Goal: Task Accomplishment & Management: Manage account settings

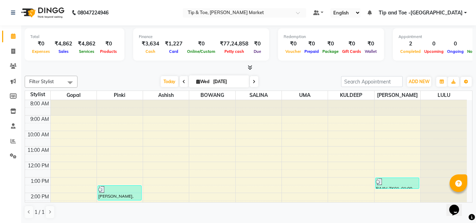
scroll to position [93, 0]
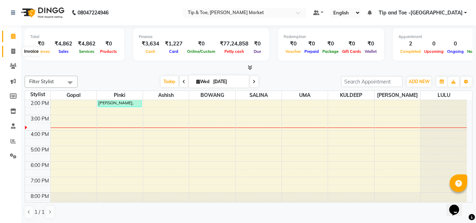
click at [13, 52] on icon at bounding box center [13, 51] width 4 height 5
select select "service"
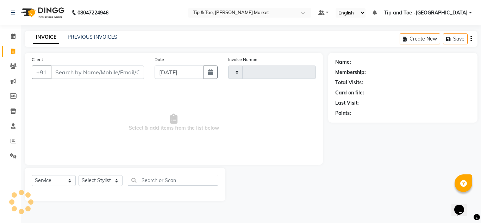
type input "1327"
select select "5940"
click at [77, 70] on input "Client" at bounding box center [97, 71] width 93 height 13
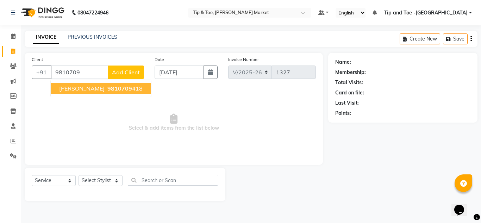
click at [79, 85] on button "SARITA 9810709 418" at bounding box center [101, 88] width 100 height 11
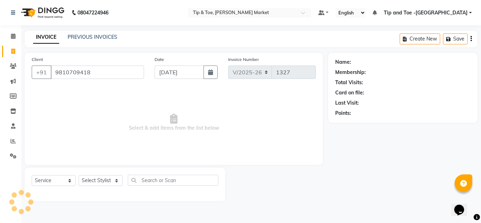
type input "9810709418"
select select "1: Object"
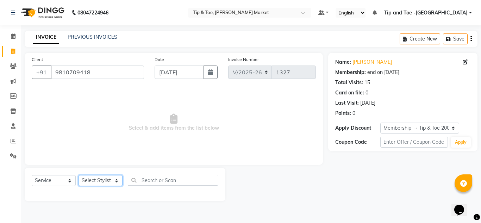
click at [90, 177] on select "Select Stylist Ashish BOWANG [GEOGRAPHIC_DATA] branch login Gopal KULDEEP LULU …" at bounding box center [101, 180] width 44 height 11
select select "41981"
click at [79, 175] on select "Select Stylist Ashish BOWANG [GEOGRAPHIC_DATA] branch login Gopal KULDEEP LULU …" at bounding box center [101, 180] width 44 height 11
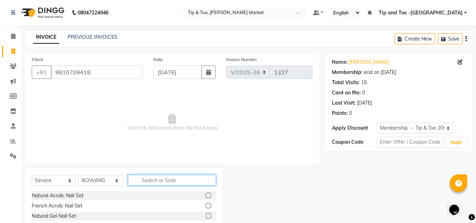
click at [167, 180] on input "text" at bounding box center [172, 180] width 88 height 11
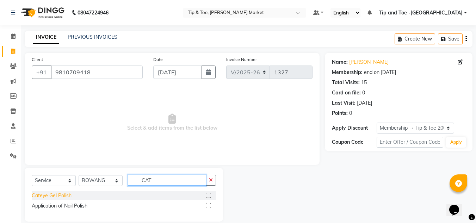
type input "CAT"
click at [61, 194] on div "Cateye Gel Polish" at bounding box center [52, 195] width 40 height 7
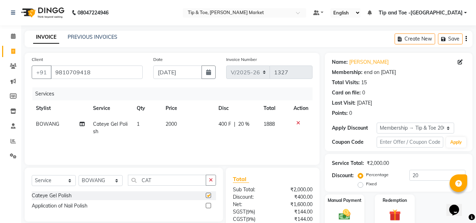
checkbox input "false"
click at [171, 125] on span "2000" at bounding box center [170, 124] width 11 height 6
select select "41981"
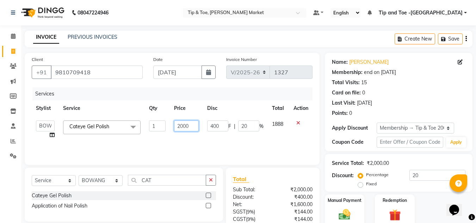
click at [183, 128] on input "2000" at bounding box center [186, 125] width 24 height 11
type input "2500"
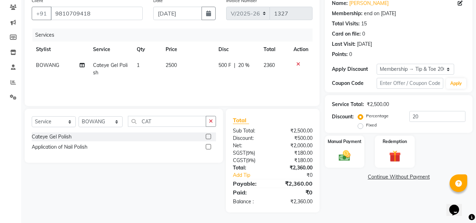
click at [413, 198] on div "Name: Sarita Membership: end on 21-01-2028 Total Visits: 15 Card on file: 0 Las…" at bounding box center [401, 103] width 153 height 218
click at [344, 153] on img at bounding box center [345, 156] width 20 height 14
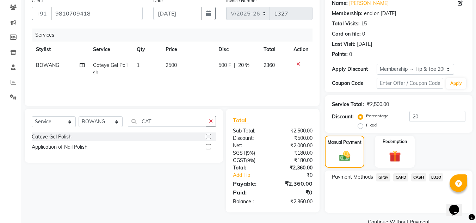
click at [420, 178] on span "CASH" at bounding box center [418, 177] width 15 height 8
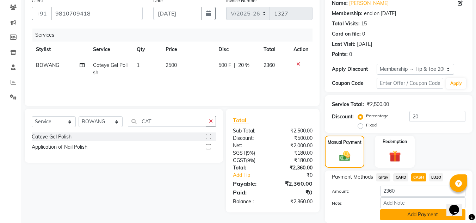
click at [404, 218] on button "Add Payment" at bounding box center [422, 214] width 85 height 11
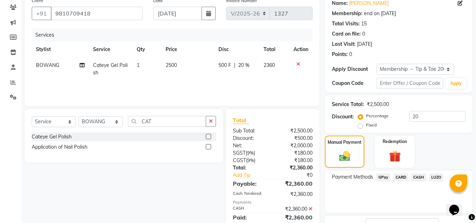
scroll to position [113, 0]
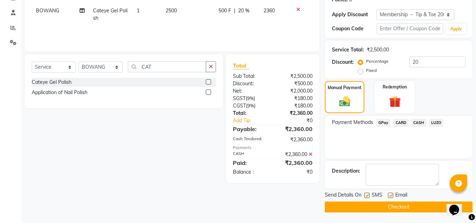
click at [365, 206] on button "Checkout" at bounding box center [399, 206] width 148 height 11
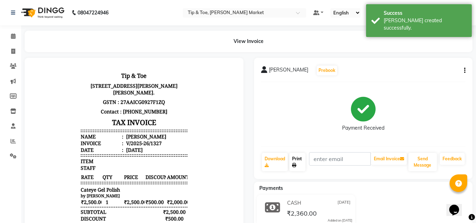
click at [297, 160] on link "Print" at bounding box center [297, 162] width 16 height 18
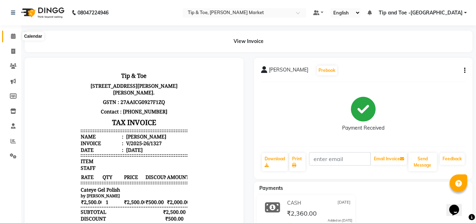
click at [10, 35] on span at bounding box center [13, 36] width 12 height 8
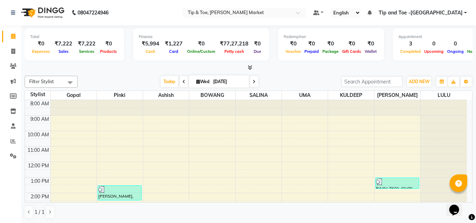
scroll to position [86, 0]
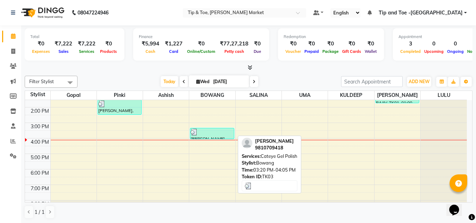
click at [207, 136] on div "SARITA, TK03, 03:20 PM-04:05 PM, Cateye Gel Polish" at bounding box center [211, 133] width 43 height 11
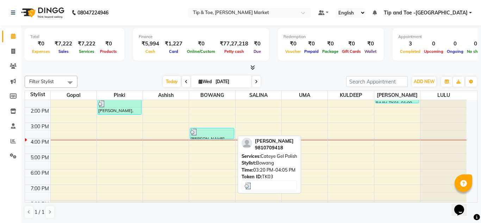
select select "3"
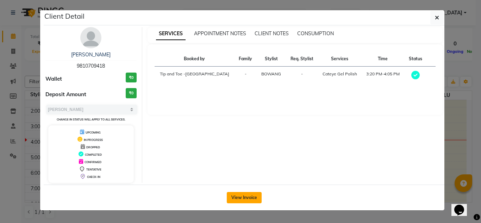
click at [237, 199] on button "View Invoice" at bounding box center [244, 197] width 35 height 11
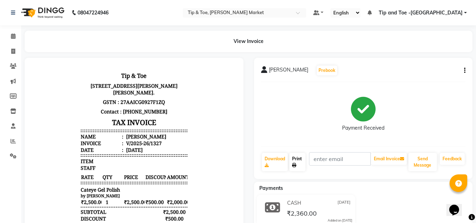
click at [299, 160] on link "Print" at bounding box center [297, 162] width 16 height 18
click at [12, 36] on icon at bounding box center [13, 35] width 5 height 5
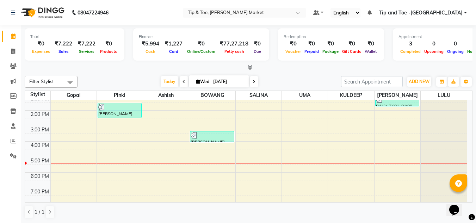
scroll to position [99, 0]
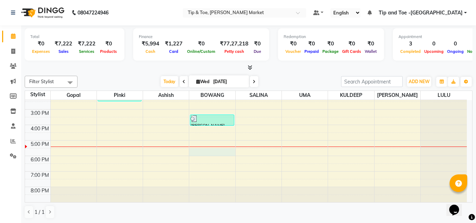
click at [208, 151] on div "8:00 AM 9:00 AM 10:00 AM 11:00 AM 12:00 PM 1:00 PM 2:00 PM 3:00 PM 4:00 PM 5:00…" at bounding box center [246, 101] width 442 height 201
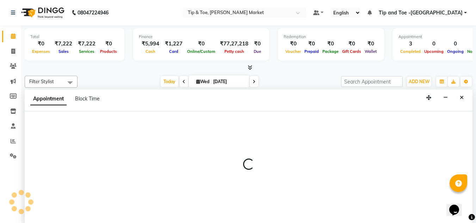
scroll to position [0, 0]
select select "41981"
select select "tentative"
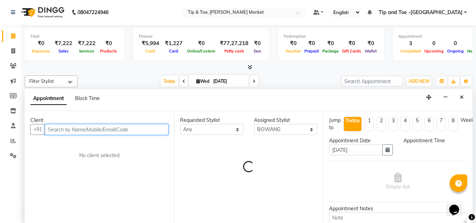
select select "1050"
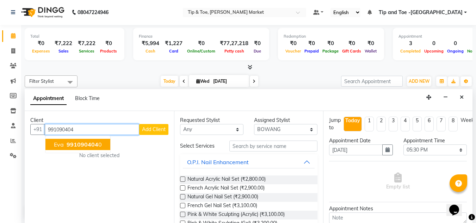
click at [81, 145] on span "991090404" at bounding box center [83, 144] width 32 height 7
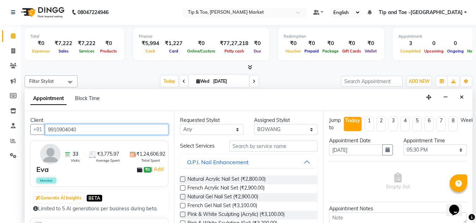
type input "9910904040"
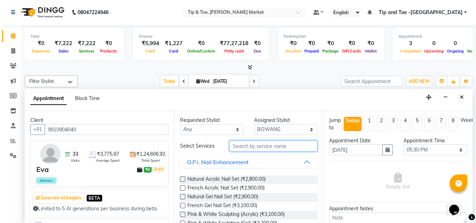
click at [250, 147] on input "text" at bounding box center [273, 145] width 88 height 11
type input "ACRYLIC RE"
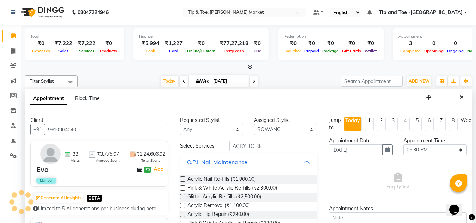
click at [185, 179] on label at bounding box center [182, 178] width 5 height 5
click at [185, 179] on input "checkbox" at bounding box center [182, 179] width 5 height 5
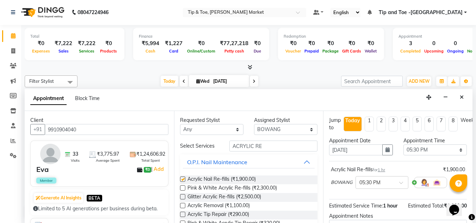
checkbox input "false"
click at [263, 146] on input "ACRYLIC RE" at bounding box center [273, 145] width 88 height 11
type input "A"
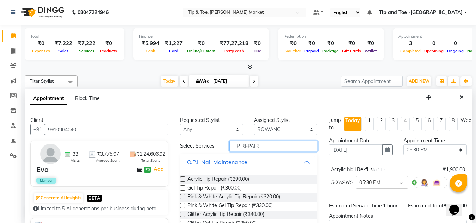
type input "TIP REPAIR"
click at [182, 179] on label at bounding box center [182, 178] width 5 height 5
click at [182, 179] on input "checkbox" at bounding box center [182, 179] width 5 height 5
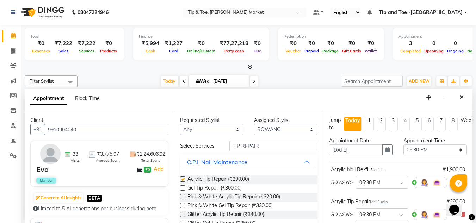
checkbox input "false"
click at [305, 133] on select "Select Ashish BOWANG Gopal KULDEEP LULU Pinki SALINA SALMAN UMA" at bounding box center [285, 129] width 63 height 11
select select "75418"
click at [254, 124] on select "Select Ashish BOWANG Gopal KULDEEP LULU Pinki SALINA SALMAN UMA" at bounding box center [285, 129] width 63 height 11
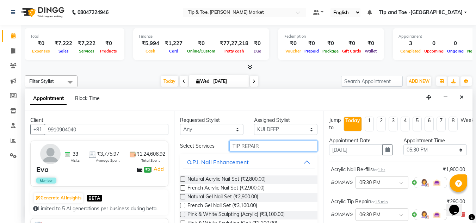
click at [262, 145] on input "TIP REPAIR" at bounding box center [273, 145] width 88 height 11
type input "T"
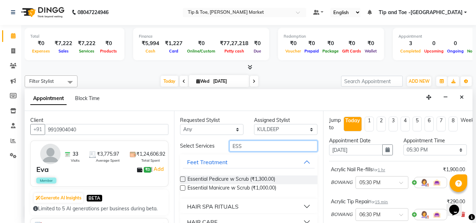
type input "ESS"
click at [183, 179] on label at bounding box center [182, 178] width 5 height 5
click at [183, 179] on input "checkbox" at bounding box center [182, 179] width 5 height 5
checkbox input "false"
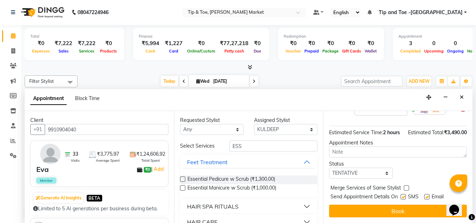
scroll to position [150, 0]
click at [242, 145] on input "ESS" at bounding box center [273, 145] width 88 height 11
type input "E"
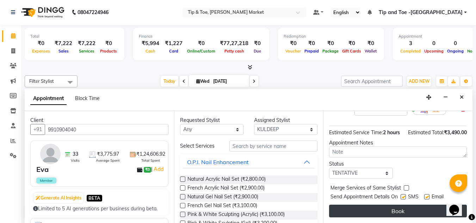
click at [403, 208] on button "Book" at bounding box center [398, 211] width 138 height 13
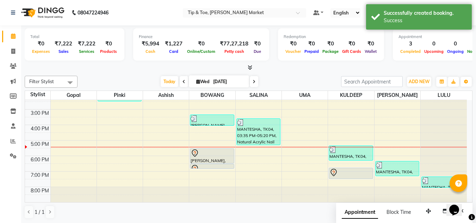
scroll to position [0, 0]
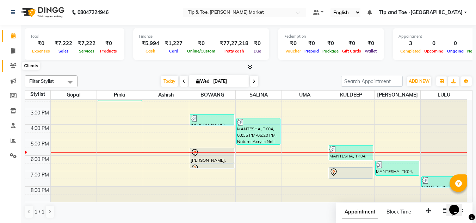
click at [13, 64] on icon at bounding box center [13, 65] width 7 height 5
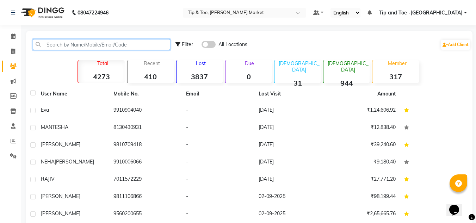
click at [83, 48] on input "text" at bounding box center [101, 44] width 137 height 11
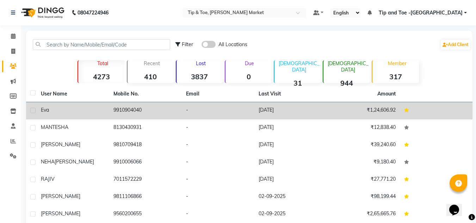
click at [115, 107] on td "9910904040" at bounding box center [145, 110] width 73 height 17
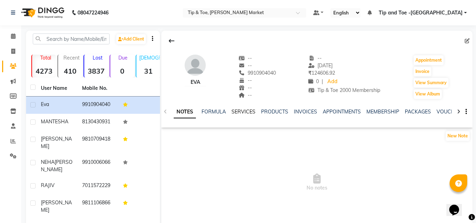
click at [245, 112] on link "SERVICES" at bounding box center [243, 111] width 24 height 6
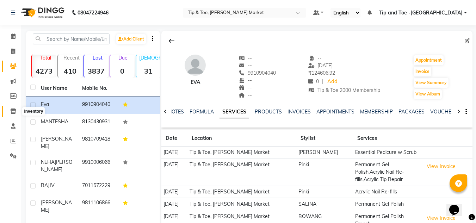
click at [13, 110] on icon at bounding box center [13, 110] width 6 height 5
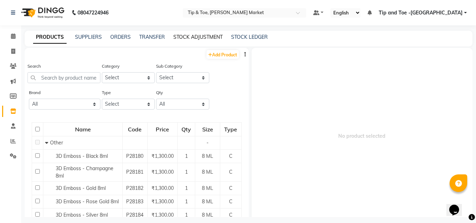
click at [188, 35] on link "STOCK ADJUSTMENT" at bounding box center [197, 37] width 49 height 6
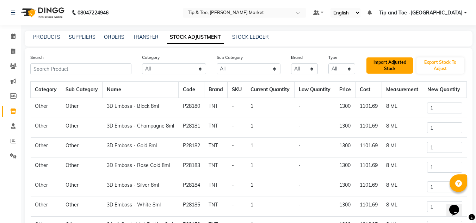
click at [387, 63] on button "Import Adjusted Stock" at bounding box center [389, 65] width 47 height 16
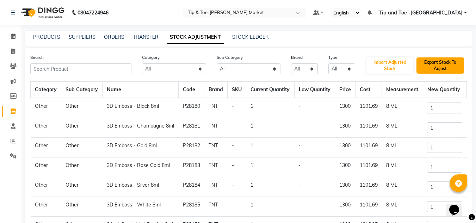
click at [431, 68] on button "Export Stock To Adjust" at bounding box center [440, 65] width 48 height 16
click at [53, 34] on link "PRODUCTS" at bounding box center [46, 37] width 27 height 6
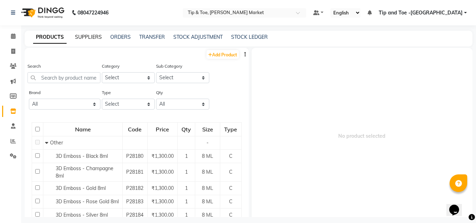
click at [90, 36] on link "SUPPLIERS" at bounding box center [88, 37] width 27 height 6
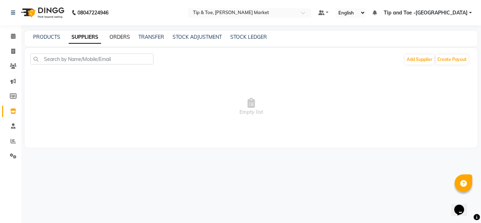
click at [119, 37] on link "ORDERS" at bounding box center [120, 37] width 20 height 6
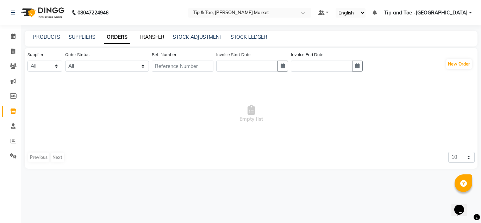
click at [146, 34] on link "TRANSFER" at bounding box center [152, 37] width 26 height 6
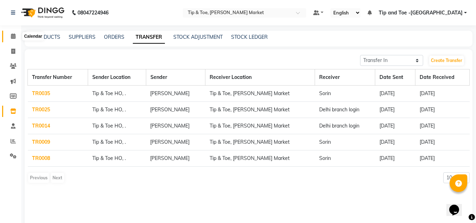
click at [7, 36] on span at bounding box center [13, 36] width 12 height 8
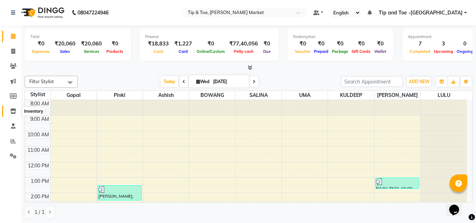
click at [11, 114] on span at bounding box center [13, 111] width 12 height 8
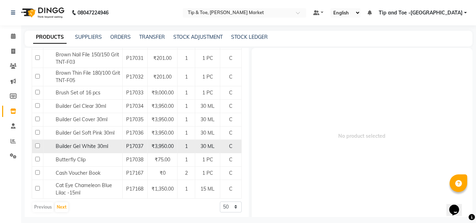
scroll to position [702, 0]
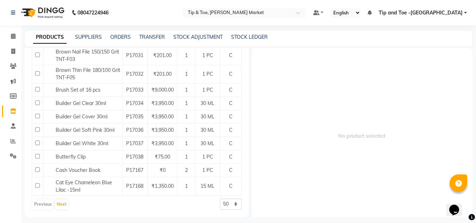
click at [189, 42] on div "PRODUCTS SUPPLIERS ORDERS TRANSFER STOCK ADJUSTMENT STOCK LEDGER" at bounding box center [249, 39] width 448 height 16
click at [190, 37] on link "STOCK ADJUSTMENT" at bounding box center [197, 37] width 49 height 6
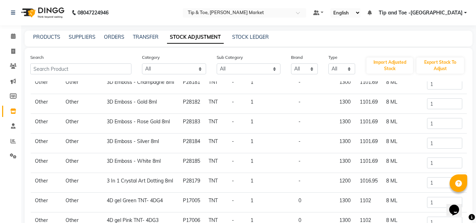
scroll to position [92, 0]
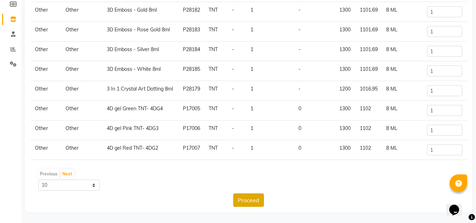
click at [247, 203] on button "Proceed" at bounding box center [248, 199] width 31 height 13
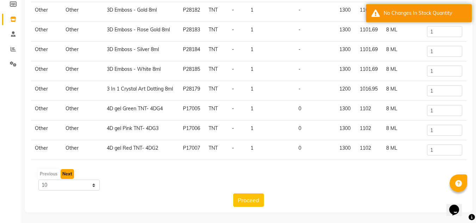
click at [65, 170] on button "Next" at bounding box center [67, 174] width 13 height 10
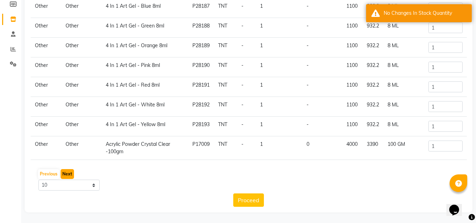
scroll to position [55, 0]
click at [66, 174] on button "Next" at bounding box center [67, 174] width 13 height 10
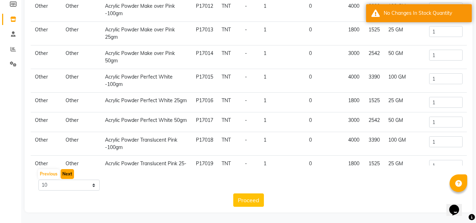
scroll to position [59, 0]
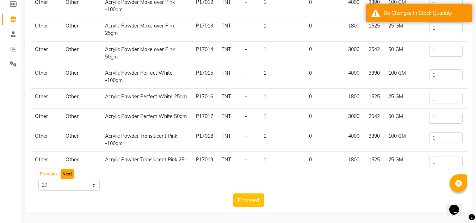
click at [71, 174] on button "Next" at bounding box center [67, 174] width 13 height 10
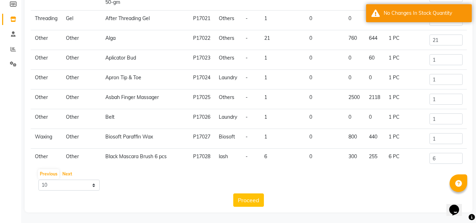
scroll to position [0, 0]
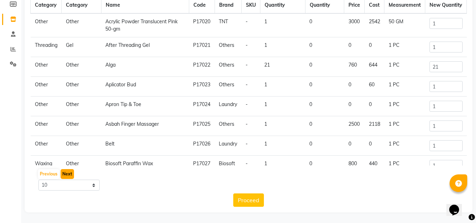
click at [66, 175] on button "Next" at bounding box center [67, 174] width 13 height 10
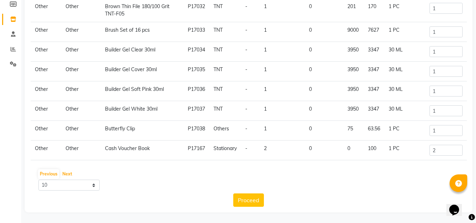
scroll to position [59, 0]
click at [62, 174] on button "Next" at bounding box center [67, 174] width 13 height 10
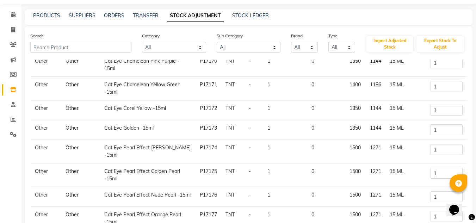
scroll to position [92, 0]
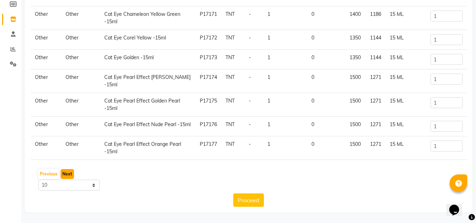
click at [66, 174] on button "Next" at bounding box center [67, 174] width 13 height 10
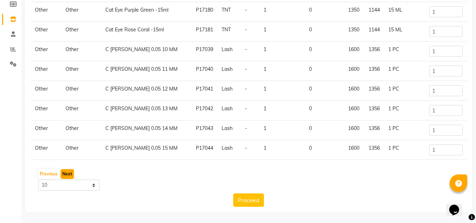
click at [64, 176] on button "Next" at bounding box center [67, 174] width 13 height 10
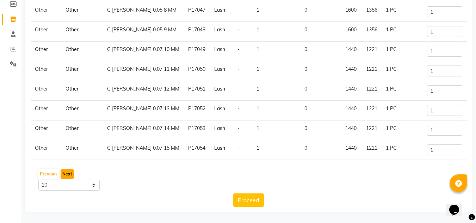
scroll to position [44, 0]
click at [64, 176] on button "Next" at bounding box center [67, 174] width 13 height 10
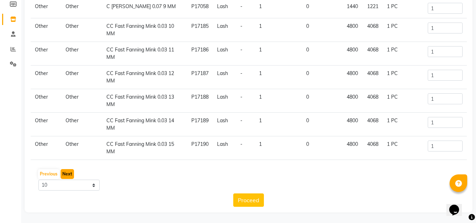
click at [64, 176] on button "Next" at bounding box center [67, 174] width 13 height 10
click at [63, 176] on button "Next" at bounding box center [67, 174] width 13 height 10
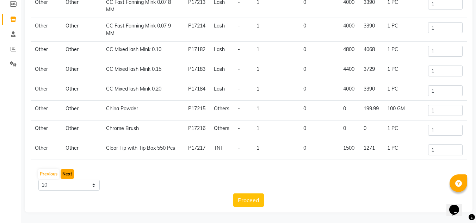
scroll to position [67, 0]
click at [63, 176] on button "Next" at bounding box center [67, 174] width 13 height 10
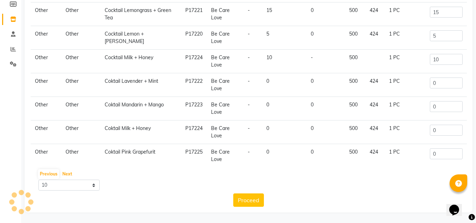
scroll to position [86, 0]
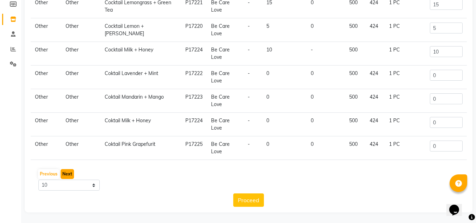
click at [67, 174] on button "Next" at bounding box center [67, 174] width 13 height 10
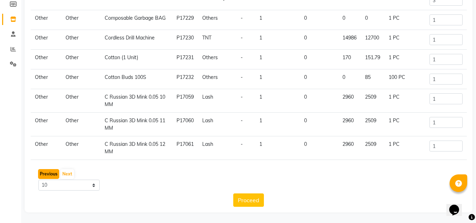
click at [43, 174] on button "Previous" at bounding box center [48, 174] width 21 height 10
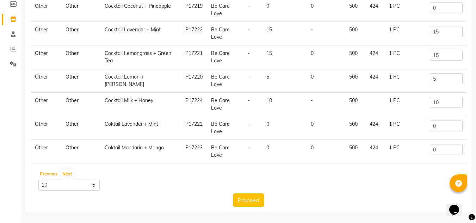
scroll to position [86, 0]
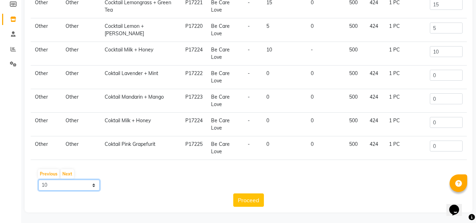
click at [92, 186] on select "10 50 100" at bounding box center [68, 185] width 61 height 11
click at [138, 176] on div "Previous Next" at bounding box center [248, 173] width 431 height 11
click at [249, 200] on button "Proceed" at bounding box center [248, 199] width 31 height 13
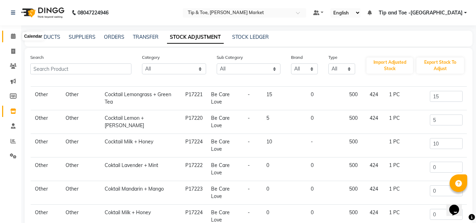
click at [15, 37] on icon at bounding box center [13, 35] width 5 height 5
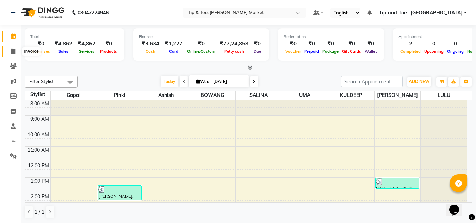
click at [14, 54] on span at bounding box center [13, 52] width 12 height 8
select select "service"
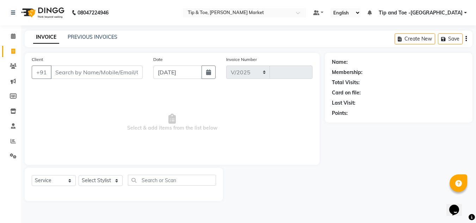
select select "5940"
type input "1327"
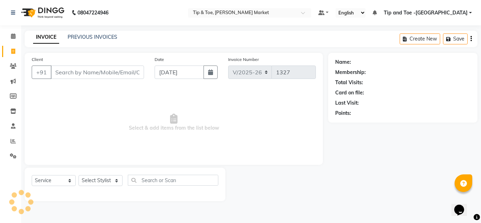
click at [87, 71] on input "Client" at bounding box center [97, 71] width 93 height 13
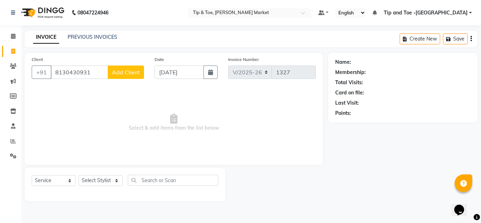
type input "8130430931"
click at [130, 74] on span "Add Client" at bounding box center [126, 72] width 28 height 7
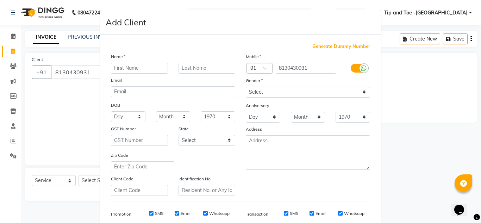
click at [131, 70] on input "text" at bounding box center [139, 68] width 57 height 11
type input "MANTESHA"
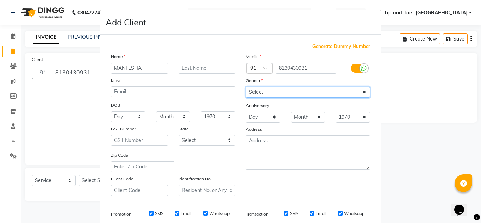
click at [257, 93] on select "Select Male Female Other Prefer Not To Say" at bounding box center [308, 92] width 124 height 11
select select "female"
click at [246, 87] on select "Select Male Female Other Prefer Not To Say" at bounding box center [308, 92] width 124 height 11
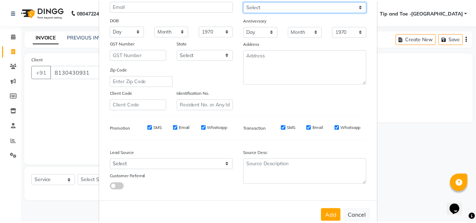
scroll to position [102, 0]
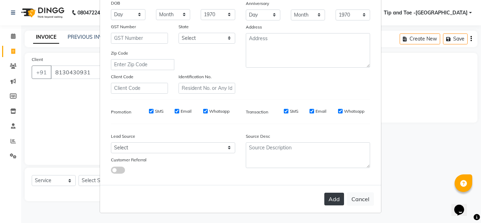
click at [331, 196] on button "Add" at bounding box center [334, 199] width 20 height 13
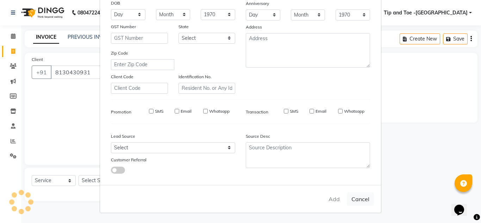
select select
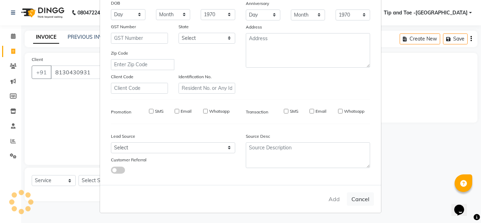
select select
checkbox input "false"
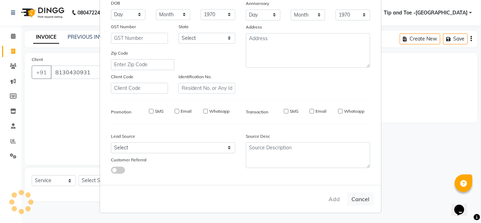
checkbox input "false"
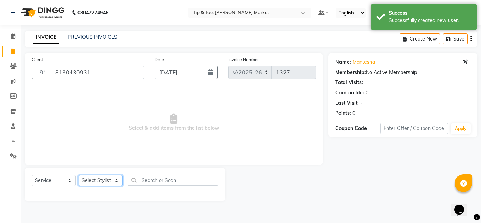
click at [96, 183] on select "Select Stylist Ashish BOWANG Delhi branch login Gopal KULDEEP LULU Pinki SALINA…" at bounding box center [101, 180] width 44 height 11
select select "41987"
click at [79, 175] on select "Select Stylist Ashish BOWANG Delhi branch login Gopal KULDEEP LULU Pinki SALINA…" at bounding box center [101, 180] width 44 height 11
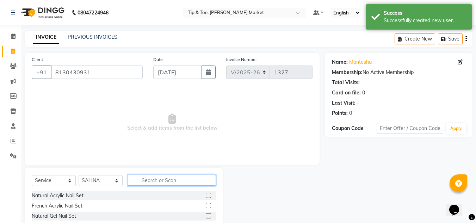
drag, startPoint x: 169, startPoint y: 179, endPoint x: 27, endPoint y: 208, distance: 145.2
click at [169, 180] on input "text" at bounding box center [172, 180] width 88 height 11
click at [46, 196] on div "Natural Acrylic Nail Set" at bounding box center [58, 195] width 52 height 7
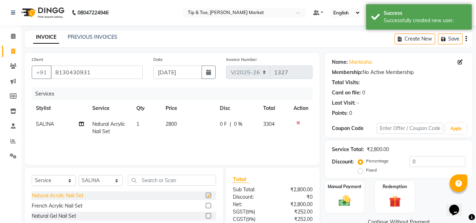
checkbox input "false"
click at [145, 179] on input "text" at bounding box center [172, 180] width 88 height 11
type input "ART"
click at [63, 194] on div "Nail Art (10 Fingers)" at bounding box center [54, 195] width 45 height 7
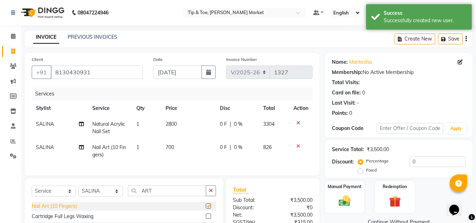
checkbox input "false"
click at [88, 194] on select "Select Stylist Ashish BOWANG Delhi branch login Gopal KULDEEP LULU Pinki SALINA…" at bounding box center [101, 191] width 44 height 11
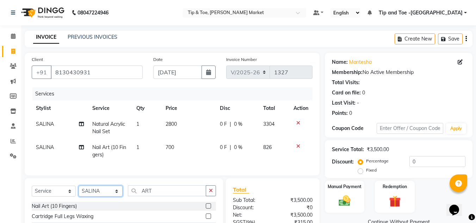
select select "75418"
click at [79, 191] on select "Select Stylist Ashish BOWANG Delhi branch login Gopal KULDEEP LULU Pinki SALINA…" at bounding box center [101, 191] width 44 height 11
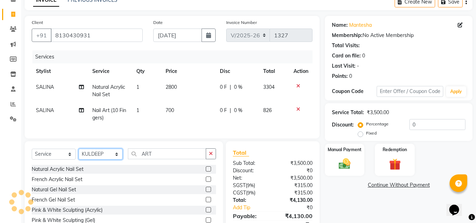
scroll to position [70, 0]
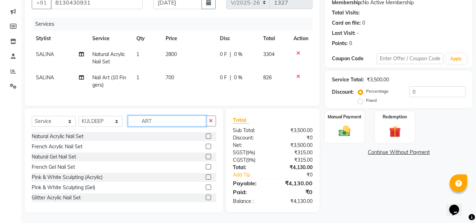
click at [156, 125] on input "ART" at bounding box center [167, 120] width 78 height 11
type input "A"
click at [167, 75] on span "700" at bounding box center [169, 77] width 8 height 6
select select "41987"
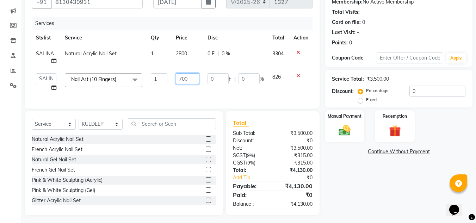
click at [182, 79] on input "700" at bounding box center [187, 78] width 23 height 11
type input "2700"
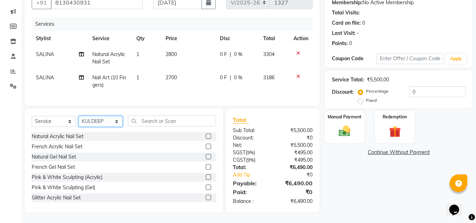
click at [91, 125] on select "Select Stylist Ashish BOWANG Delhi branch login Gopal KULDEEP LULU Pinki SALINA…" at bounding box center [101, 121] width 44 height 11
click at [79, 120] on select "Select Stylist Ashish BOWANG Delhi branch login Gopal KULDEEP LULU Pinki SALINA…" at bounding box center [101, 121] width 44 height 11
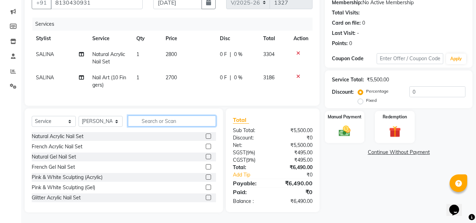
click at [163, 124] on input "text" at bounding box center [172, 120] width 88 height 11
click at [86, 127] on select "Select Stylist Ashish BOWANG Delhi branch login Gopal KULDEEP LULU Pinki SALINA…" at bounding box center [101, 121] width 44 height 11
select select "75418"
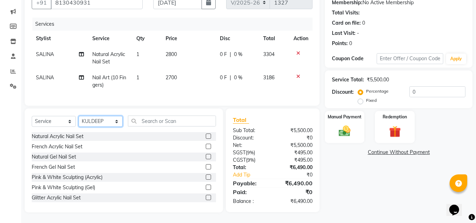
click at [79, 120] on select "Select Stylist Ashish BOWANG Delhi branch login Gopal KULDEEP LULU Pinki SALINA…" at bounding box center [101, 121] width 44 height 11
click at [156, 126] on input "text" at bounding box center [172, 120] width 88 height 11
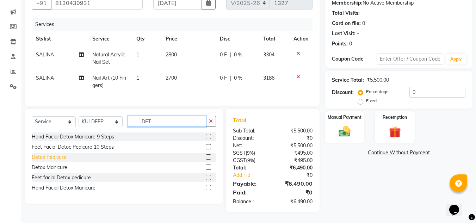
type input "DET"
click at [50, 161] on div "Detox Pedicure" at bounding box center [49, 157] width 35 height 7
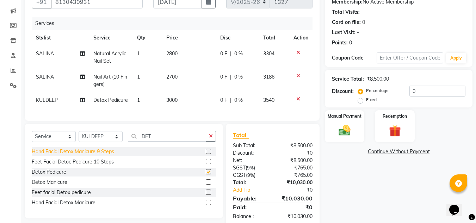
checkbox input "false"
click at [93, 142] on select "Select Stylist Ashish BOWANG Delhi branch login Gopal KULDEEP LULU Pinki SALINA…" at bounding box center [101, 136] width 44 height 11
select select "90516"
click at [79, 136] on select "Select Stylist Ashish BOWANG Delhi branch login Gopal KULDEEP LULU Pinki SALINA…" at bounding box center [101, 136] width 44 height 11
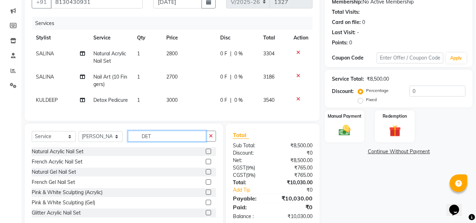
click at [156, 142] on input "DET" at bounding box center [167, 136] width 78 height 11
type input "D"
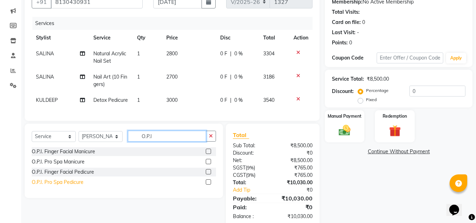
type input "O.P.I"
click at [44, 186] on div "O.P.I. Pro Spa Pedicure" at bounding box center [58, 182] width 52 height 7
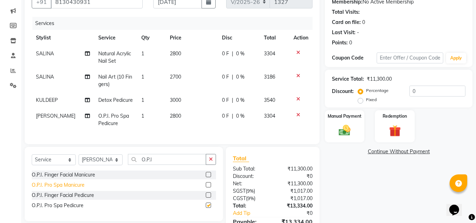
checkbox input "false"
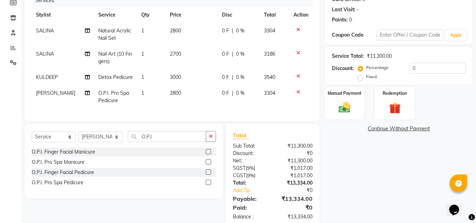
scroll to position [114, 0]
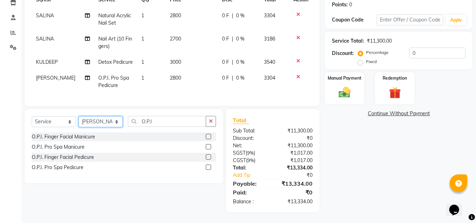
click at [90, 123] on select "Select Stylist Ashish BOWANG Delhi branch login Gopal KULDEEP LULU Pinki SALINA…" at bounding box center [101, 121] width 44 height 11
select select "90628"
click at [79, 116] on select "Select Stylist Ashish BOWANG Delhi branch login Gopal KULDEEP LULU Pinki SALINA…" at bounding box center [101, 121] width 44 height 11
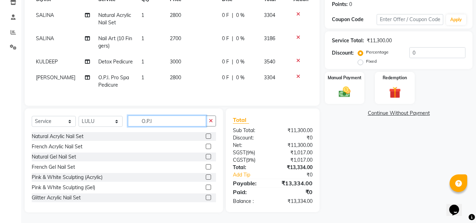
click at [176, 121] on input "O.P.I" at bounding box center [167, 120] width 78 height 11
type input "O"
type input "PER"
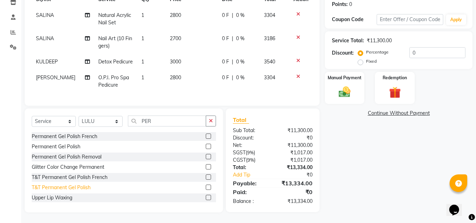
click at [63, 185] on div "T&T Permanent Gel Polish" at bounding box center [61, 187] width 59 height 7
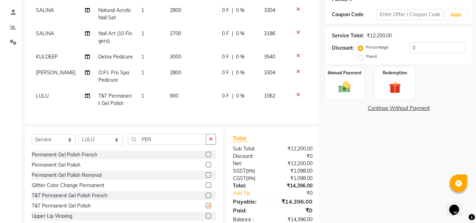
checkbox input "false"
click at [170, 94] on span "900" at bounding box center [174, 96] width 8 height 6
select select "90628"
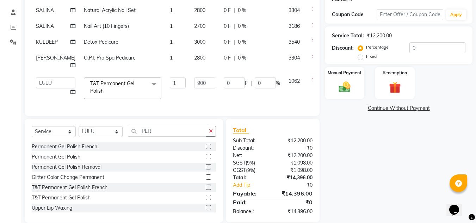
click at [190, 103] on td "900" at bounding box center [205, 88] width 30 height 30
click at [194, 88] on input "900" at bounding box center [204, 82] width 21 height 11
type input "1100"
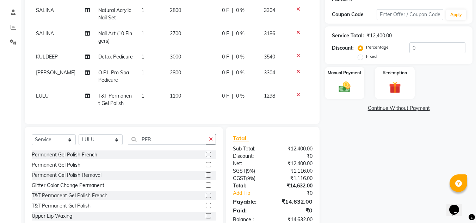
click at [404, 161] on div "Name: Mantesha Membership: No Active Membership Total Visits: Card on file: 0 L…" at bounding box center [401, 85] width 153 height 292
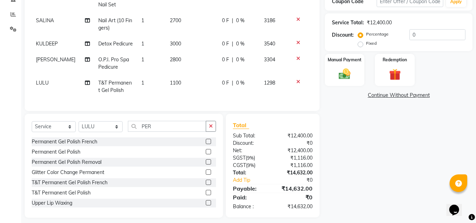
scroll to position [137, 0]
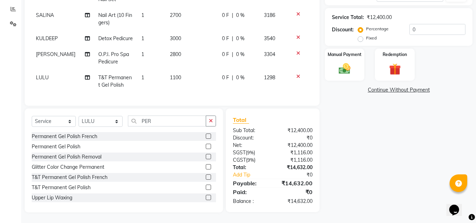
click at [406, 139] on div "Name: Mantesha Membership: No Active Membership Total Visits: Card on file: 0 L…" at bounding box center [401, 67] width 153 height 292
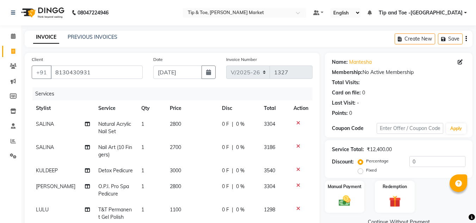
select select "5940"
select select "service"
select select "90628"
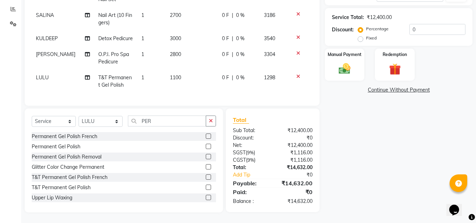
click at [103, 75] on td "T&T Permanent Gel Polish" at bounding box center [115, 81] width 43 height 23
select select "90628"
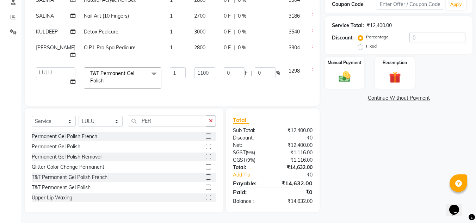
click at [101, 85] on span "T&T Permanent Gel Polish x" at bounding box center [119, 77] width 62 height 15
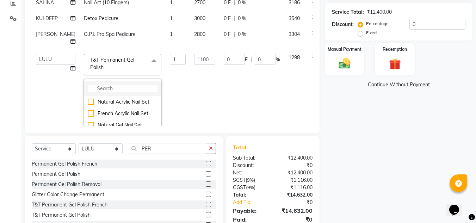
click at [99, 92] on input "multiselect-search" at bounding box center [123, 88] width 70 height 7
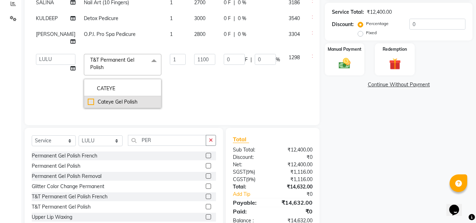
type input "CATEYE"
click at [103, 105] on div "Cateye Gel Polish" at bounding box center [123, 101] width 70 height 7
checkbox input "true"
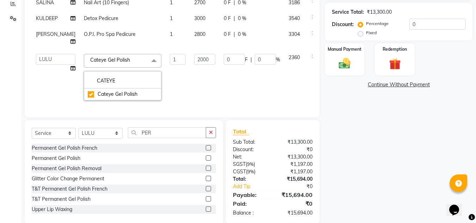
scroll to position [12, 0]
click at [194, 65] on input "2000" at bounding box center [204, 59] width 21 height 11
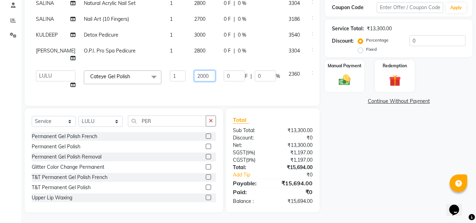
scroll to position [0, 0]
type input "2500"
drag, startPoint x: 371, startPoint y: 145, endPoint x: 361, endPoint y: 139, distance: 12.0
click at [371, 144] on div "Name: Mantesha Membership: No Active Membership Total Visits: Card on file: 0 L…" at bounding box center [401, 72] width 153 height 280
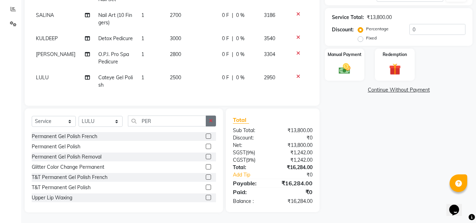
scroll to position [102, 0]
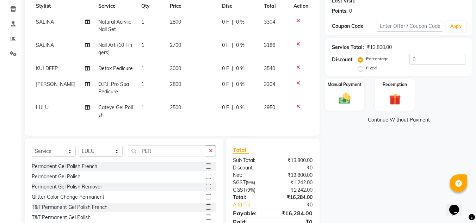
click at [102, 45] on span "Nail Art (10 Fingers)" at bounding box center [115, 49] width 34 height 14
select select "41987"
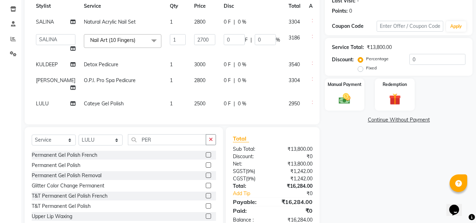
click at [91, 43] on span "Nail Art (10 Fingers)" at bounding box center [112, 40] width 45 height 6
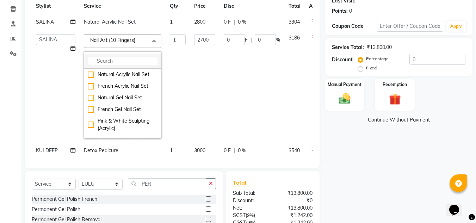
click at [94, 65] on input "multiselect-search" at bounding box center [123, 60] width 70 height 7
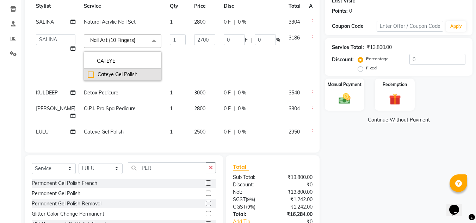
type input "CATEYE"
click at [109, 78] on div "Cateye Gel Polish" at bounding box center [123, 74] width 70 height 7
checkbox input "true"
click at [194, 45] on input "2000" at bounding box center [204, 39] width 21 height 11
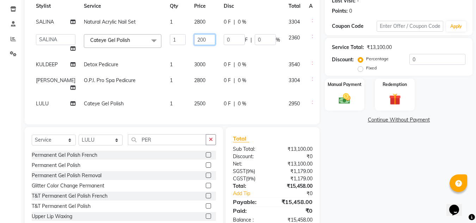
type input "2500"
click at [385, 178] on div "Name: Mantesha Membership: No Active Membership Total Visits: Card on file: 0 L…" at bounding box center [401, 91] width 153 height 280
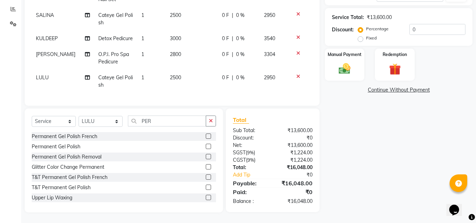
scroll to position [137, 0]
click at [391, 138] on div "Name: Mantesha Membership: No Active Membership Total Visits: Card on file: 0 L…" at bounding box center [401, 67] width 153 height 292
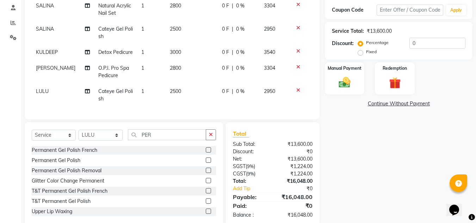
scroll to position [102, 0]
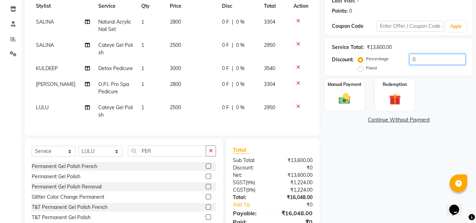
click at [411, 60] on input "0" at bounding box center [437, 59] width 56 height 11
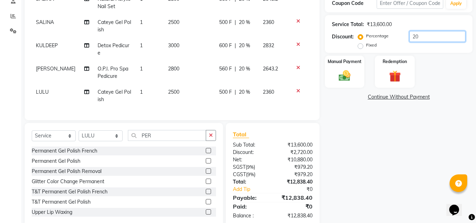
scroll to position [137, 0]
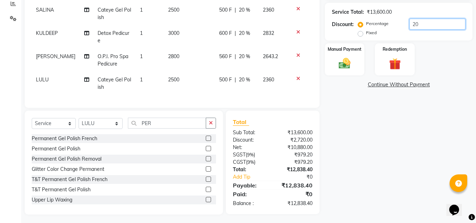
type input "20"
click at [371, 168] on div "Name: Mantesha Membership: No Active Membership Total Visits: Card on file: 0 L…" at bounding box center [401, 64] width 153 height 299
click at [370, 156] on div "Name: Mantesha Membership: No Active Membership Total Visits: Card on file: 0 L…" at bounding box center [401, 64] width 153 height 299
click at [384, 162] on div "Name: Mantesha Membership: No Active Membership Total Visits: Card on file: 0 L…" at bounding box center [401, 64] width 153 height 299
click at [345, 64] on img at bounding box center [345, 63] width 20 height 14
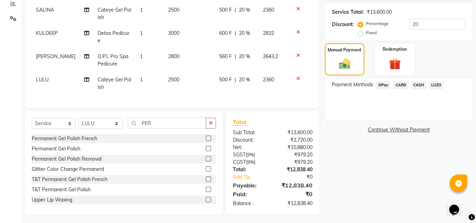
click at [417, 86] on span "CASH" at bounding box center [418, 85] width 15 height 8
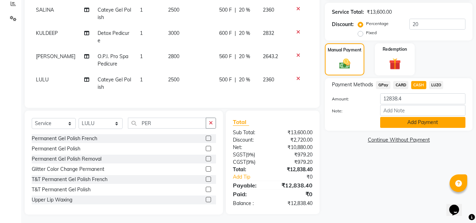
click at [421, 121] on button "Add Payment" at bounding box center [422, 122] width 85 height 11
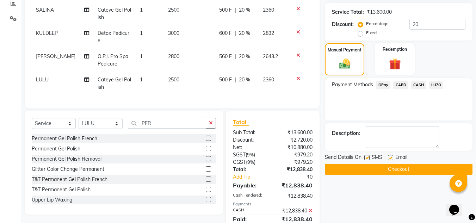
click at [398, 165] on button "Checkout" at bounding box center [399, 169] width 148 height 11
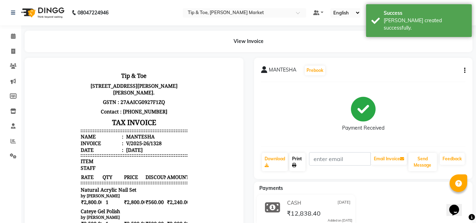
click at [301, 162] on link "Print" at bounding box center [297, 162] width 16 height 18
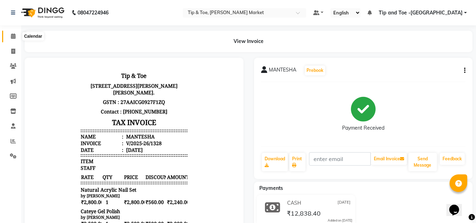
click at [11, 35] on icon at bounding box center [13, 35] width 5 height 5
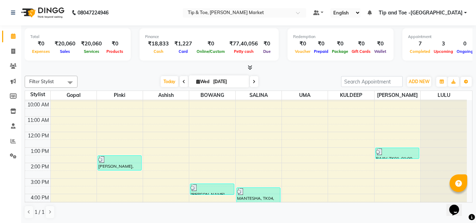
scroll to position [99, 0]
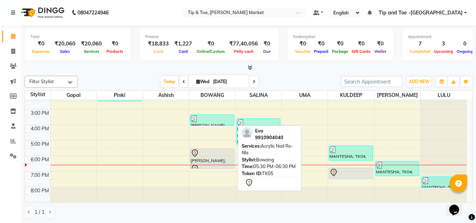
click at [206, 158] on div "Eva, TK05, 05:30 PM-06:30 PM, Acrylic Nail Re-fills" at bounding box center [211, 156] width 43 height 14
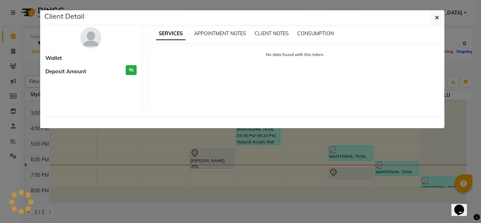
select select "7"
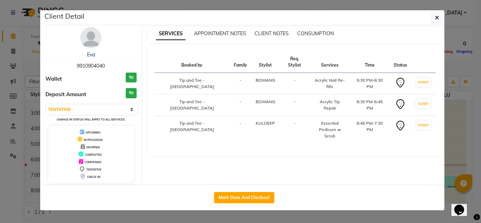
click at [240, 204] on div "Mark Done And Checkout" at bounding box center [244, 198] width 401 height 26
click at [242, 198] on button "Mark Done And Checkout" at bounding box center [244, 197] width 60 height 11
select select "service"
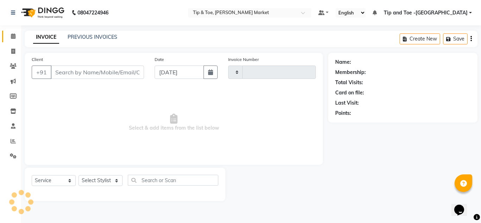
type input "1329"
select select "5940"
type input "9910904040"
select select "75418"
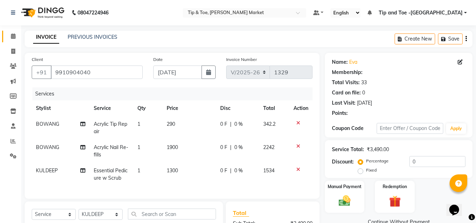
scroll to position [35, 0]
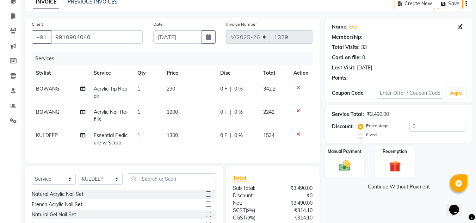
drag, startPoint x: 153, startPoint y: 92, endPoint x: 152, endPoint y: 88, distance: 4.5
click at [153, 92] on td "1" at bounding box center [147, 92] width 29 height 23
select select "41981"
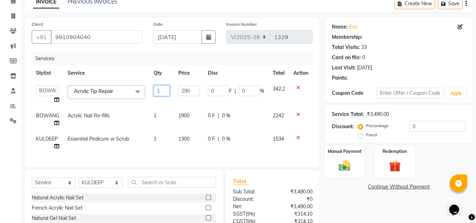
type input "58"
type input "20"
select select "1: Object"
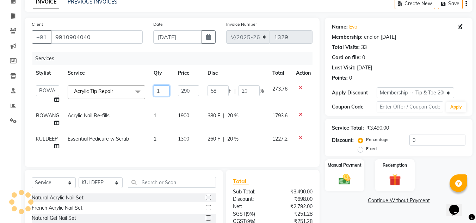
click at [160, 92] on input "1" at bounding box center [162, 90] width 16 height 11
type input "20"
type input "2"
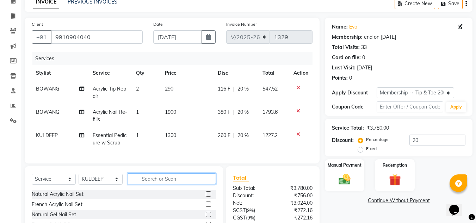
click at [181, 184] on input "text" at bounding box center [172, 178] width 88 height 11
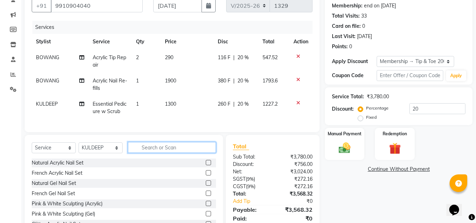
scroll to position [70, 0]
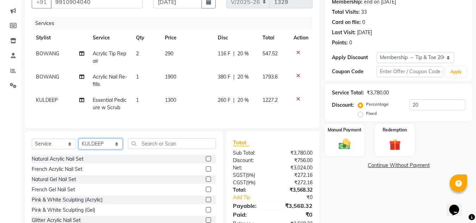
click at [85, 149] on select "Select Stylist Ashish BOWANG [GEOGRAPHIC_DATA] branch login Gopal KULDEEP LULU …" at bounding box center [101, 143] width 44 height 11
select select "41981"
click at [79, 144] on select "Select Stylist Ashish BOWANG [GEOGRAPHIC_DATA] branch login Gopal KULDEEP LULU …" at bounding box center [101, 143] width 44 height 11
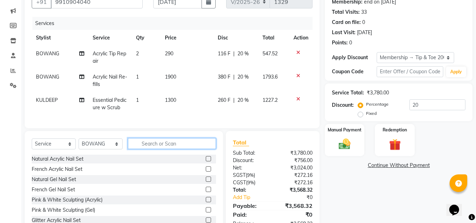
click at [156, 149] on input "text" at bounding box center [172, 143] width 88 height 11
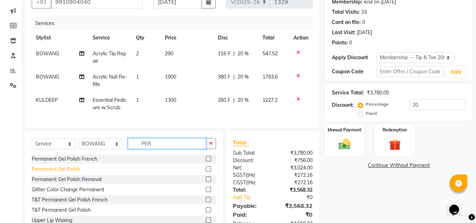
type input "PER"
click at [51, 173] on div "Permanent Gel Polish" at bounding box center [56, 168] width 49 height 7
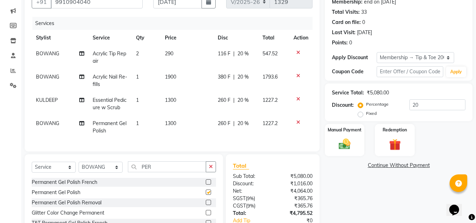
checkbox input "false"
click at [96, 173] on select "Select Stylist Ashish BOWANG [GEOGRAPHIC_DATA] branch login Gopal KULDEEP LULU …" at bounding box center [101, 167] width 44 height 11
select select "90516"
click at [79, 167] on select "Select Stylist Ashish BOWANG [GEOGRAPHIC_DATA] branch login Gopal KULDEEP LULU …" at bounding box center [101, 167] width 44 height 11
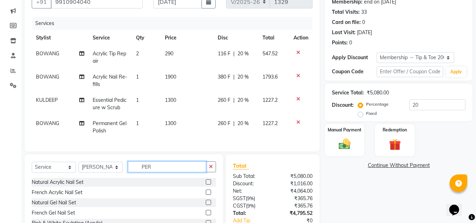
drag, startPoint x: 165, startPoint y: 174, endPoint x: 162, endPoint y: 168, distance: 6.6
click at [165, 172] on input "PER" at bounding box center [167, 166] width 78 height 11
type input "PERM"
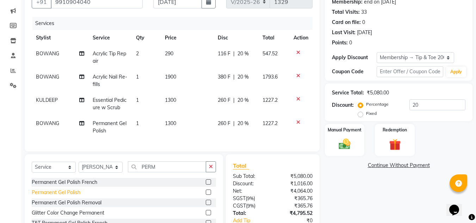
click at [76, 196] on div "Permanent Gel Polish" at bounding box center [56, 192] width 49 height 7
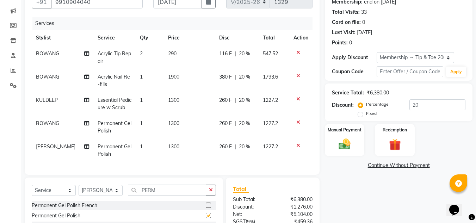
checkbox input "false"
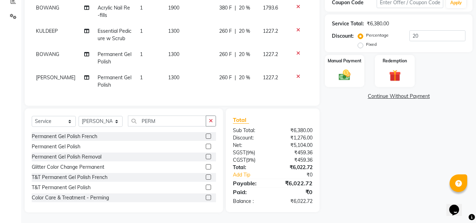
scroll to position [145, 0]
click at [394, 163] on div "Name: Eva Membership: end on 08-08-2026 Total Visits: 33 Card on file: 0 Last V…" at bounding box center [401, 62] width 153 height 299
click at [383, 165] on div "Name: Eva Membership: end on 08-08-2026 Total Visits: 33 Card on file: 0 Last V…" at bounding box center [401, 62] width 153 height 299
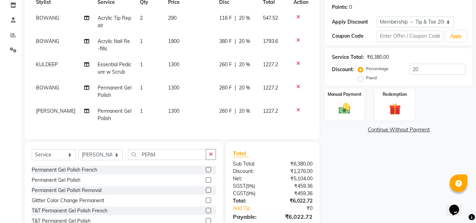
scroll to position [74, 0]
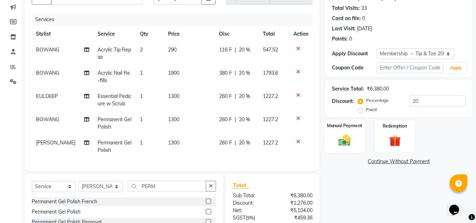
click at [349, 144] on img at bounding box center [345, 140] width 20 height 14
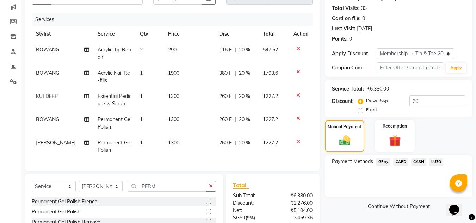
click at [400, 162] on span "CARD" at bounding box center [400, 162] width 15 height 8
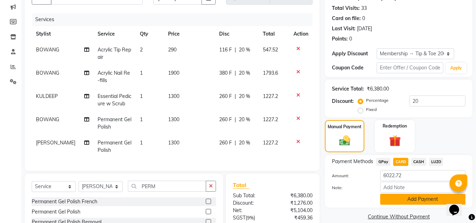
click at [423, 200] on button "Add Payment" at bounding box center [422, 199] width 85 height 11
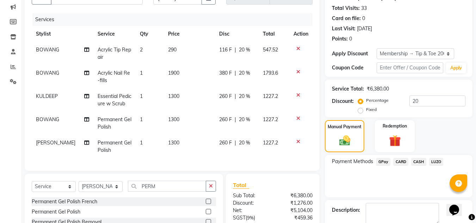
scroll to position [159, 0]
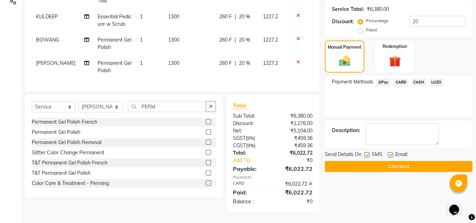
click at [402, 161] on button "Checkout" at bounding box center [399, 166] width 148 height 11
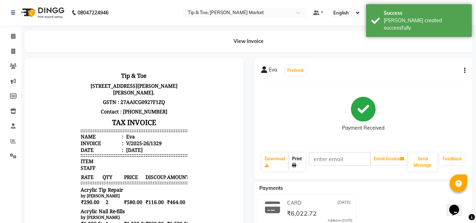
click at [299, 161] on link "Print" at bounding box center [297, 162] width 16 height 18
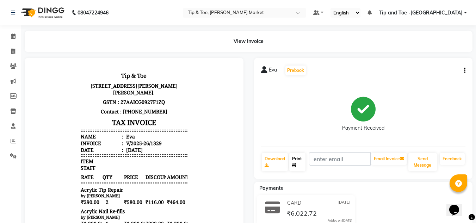
click at [301, 157] on link "Print" at bounding box center [297, 162] width 16 height 18
click at [297, 161] on link "Print" at bounding box center [297, 162] width 16 height 18
click at [299, 162] on link "Print" at bounding box center [297, 162] width 16 height 18
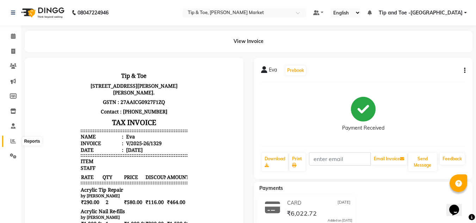
click at [11, 141] on icon at bounding box center [13, 140] width 5 height 5
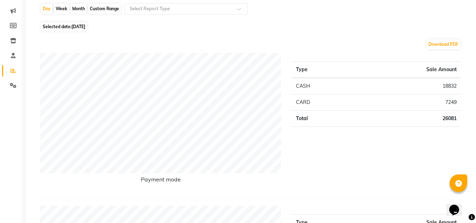
scroll to position [35, 0]
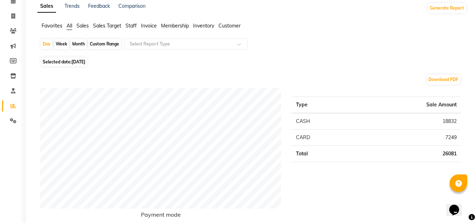
click at [83, 25] on span "Sales" at bounding box center [82, 26] width 12 height 6
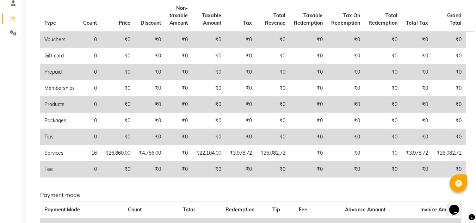
scroll to position [106, 0]
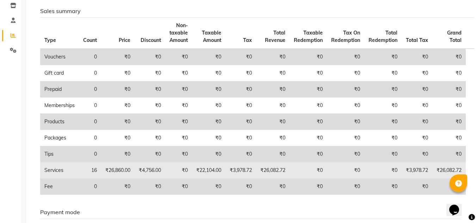
click at [207, 172] on td "₹22,104.00" at bounding box center [208, 170] width 33 height 16
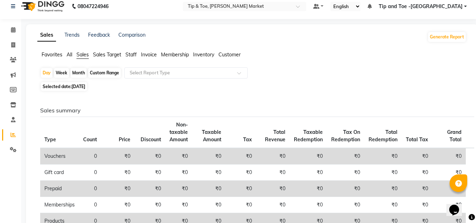
scroll to position [0, 0]
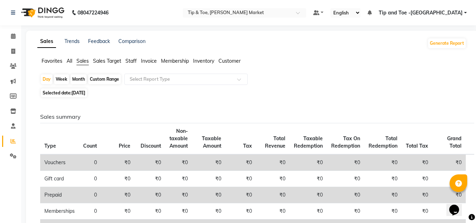
click at [130, 62] on span "Staff" at bounding box center [130, 61] width 11 height 6
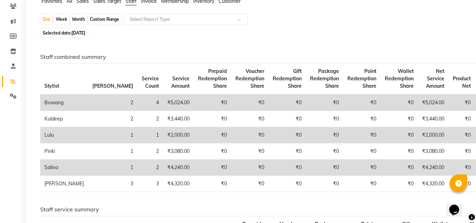
scroll to position [70, 0]
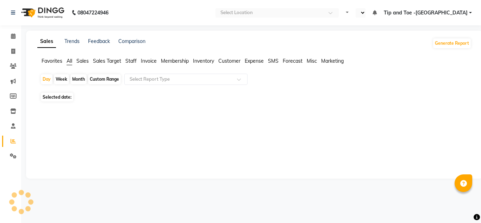
select select "en"
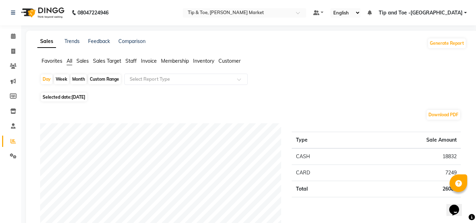
click at [129, 58] on span "Staff" at bounding box center [130, 61] width 11 height 6
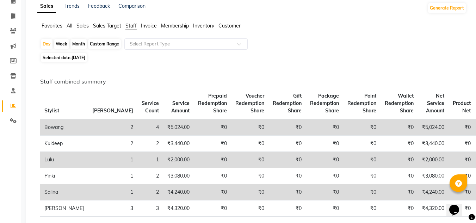
scroll to position [70, 0]
